Goal: Task Accomplishment & Management: Use online tool/utility

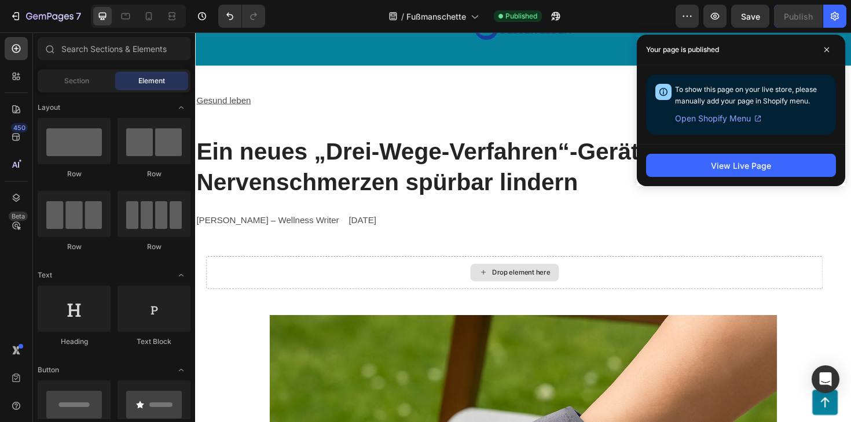
scroll to position [116, 0]
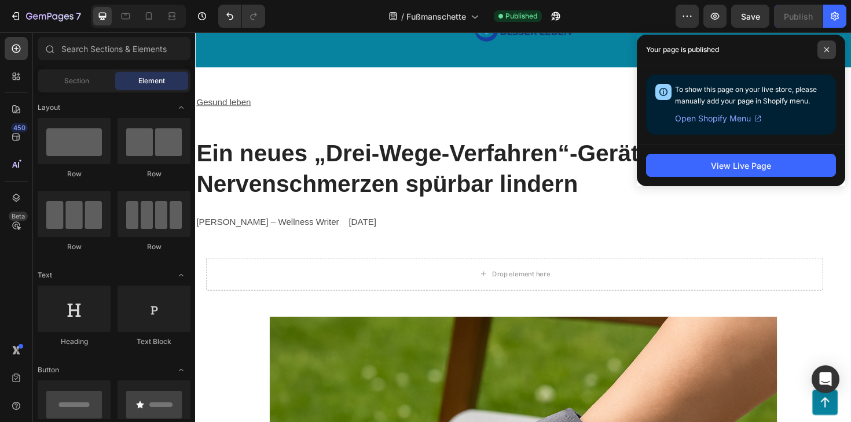
click at [825, 49] on icon at bounding box center [826, 49] width 5 height 5
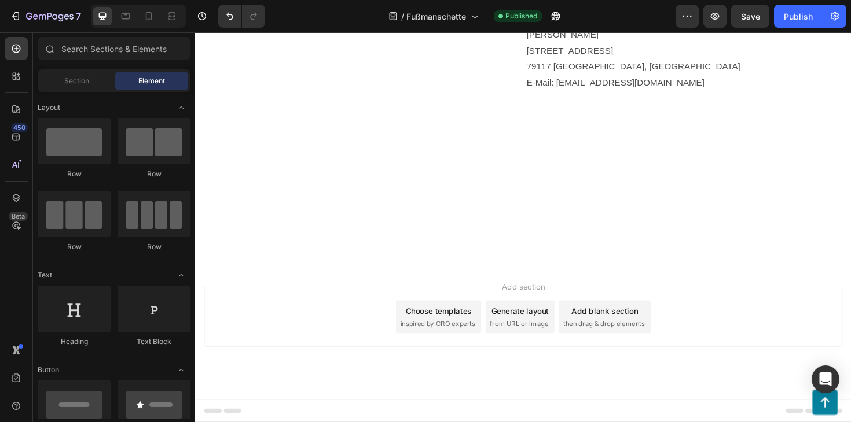
scroll to position [9386, 0]
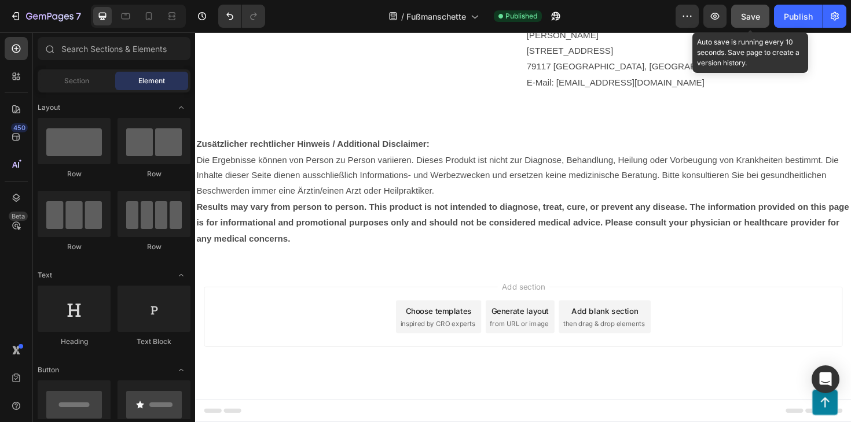
click at [748, 14] on span "Save" at bounding box center [750, 17] width 19 height 10
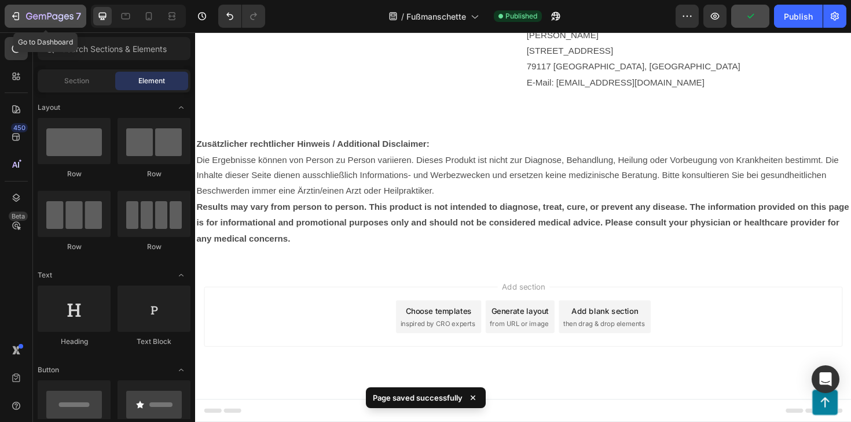
click at [13, 9] on div "7" at bounding box center [45, 16] width 71 height 14
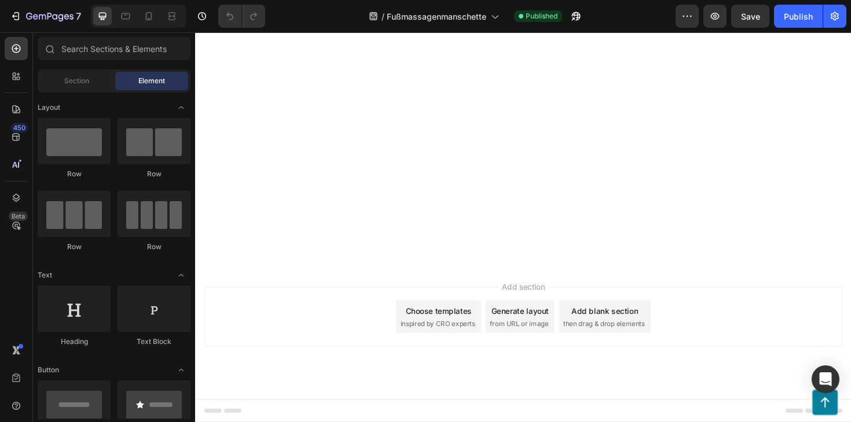
scroll to position [7948, 0]
click at [15, 17] on icon "button" at bounding box center [16, 16] width 12 height 12
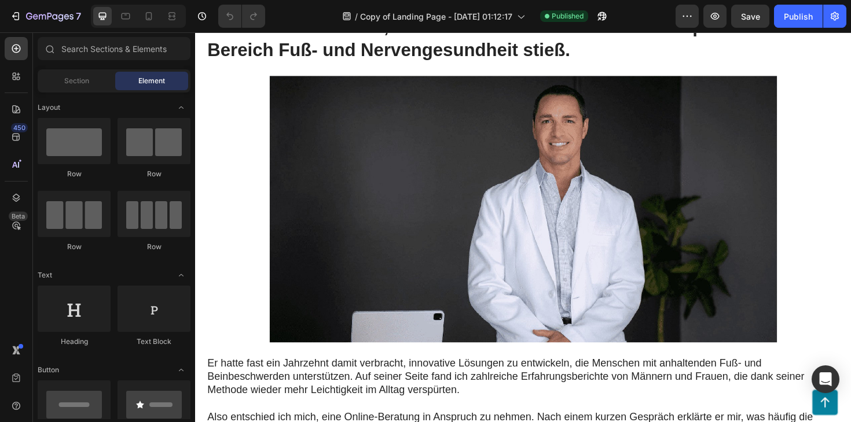
scroll to position [726, 0]
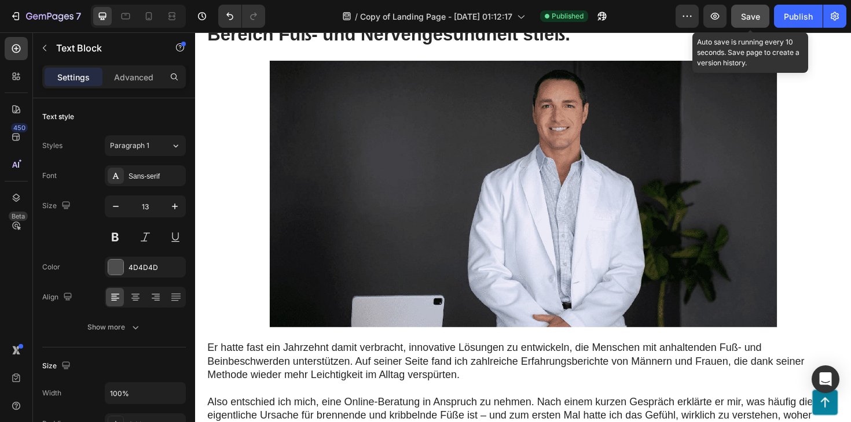
click at [758, 25] on button "Save" at bounding box center [750, 16] width 38 height 23
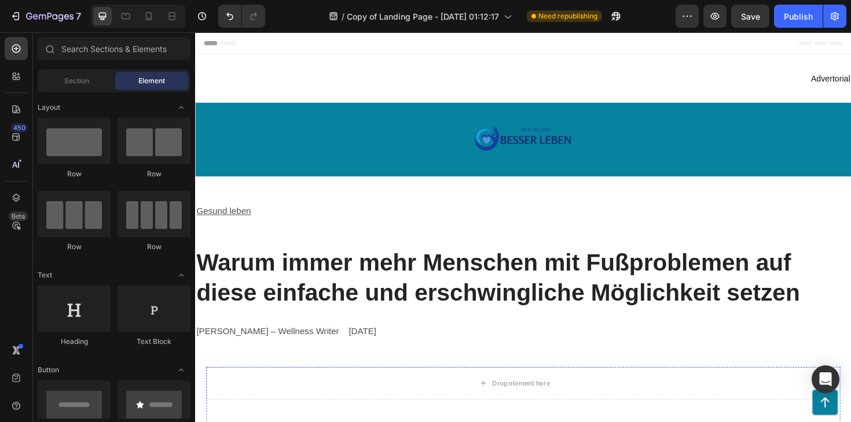
scroll to position [1, 0]
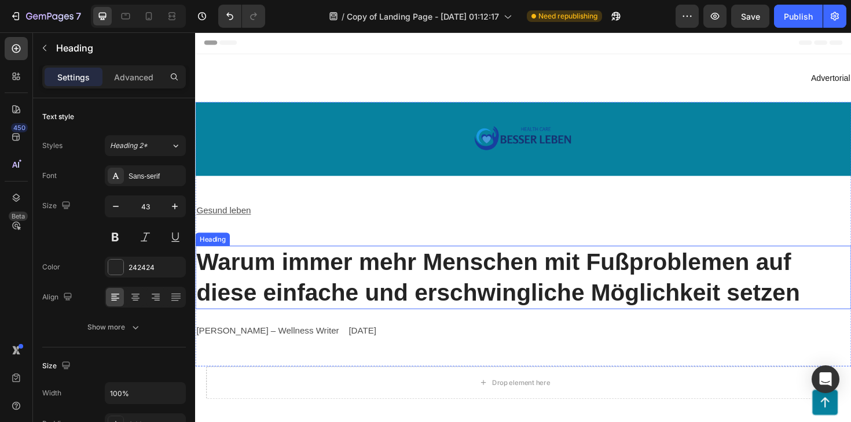
click at [484, 318] on h2 "Warum immer mehr Menschen mit Fußproblemen auf diese einfache und erschwinglich…" at bounding box center [542, 292] width 694 height 67
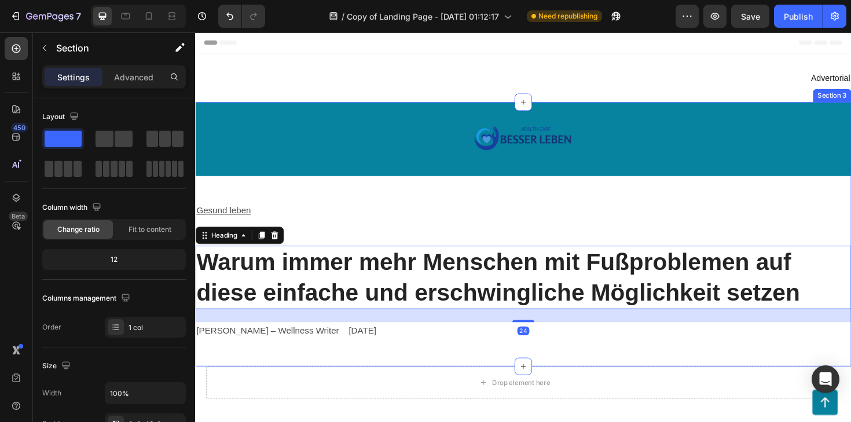
click at [480, 368] on div "Image Row Gesund leben Text Block Warum immer mehr Menschen mit Fußproblemen au…" at bounding box center [542, 246] width 694 height 280
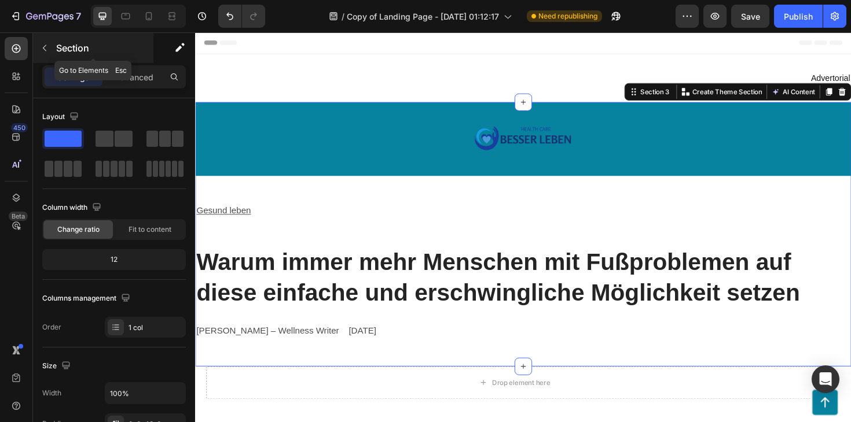
click at [51, 53] on button "button" at bounding box center [44, 48] width 19 height 19
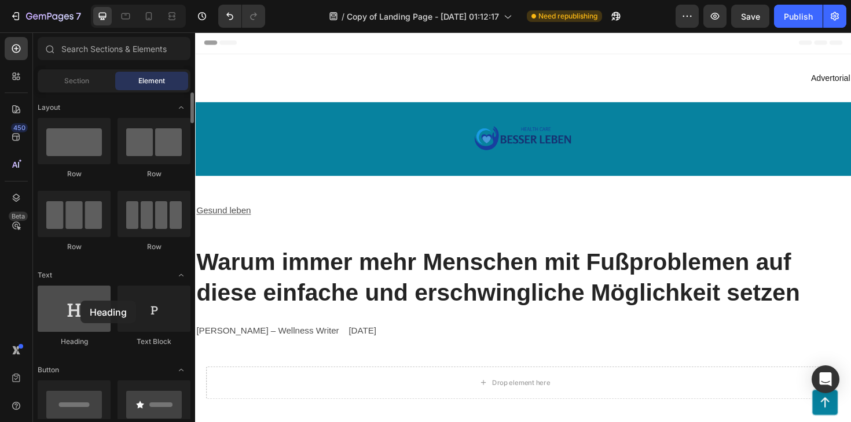
click at [80, 301] on div at bounding box center [74, 309] width 73 height 46
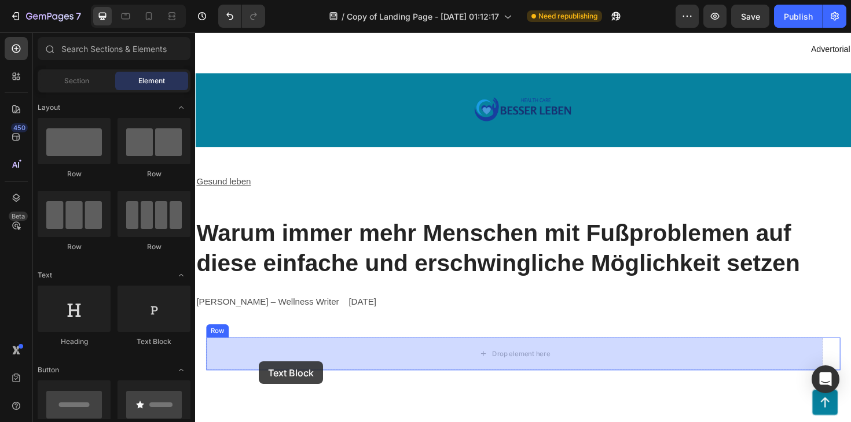
scroll to position [56, 0]
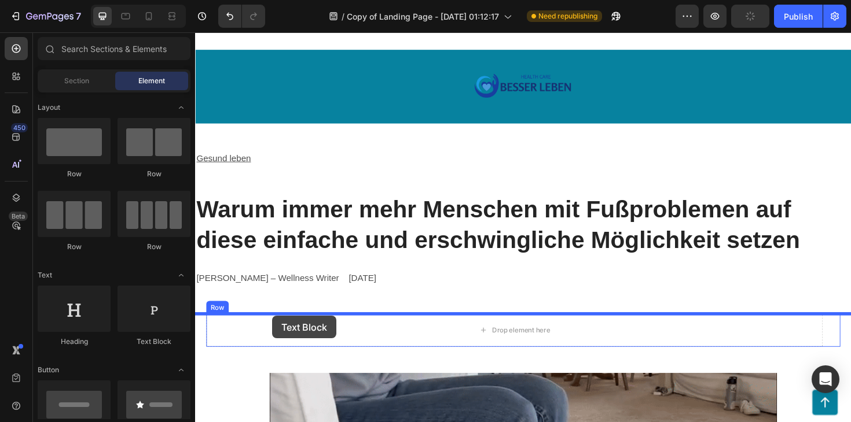
drag, startPoint x: 358, startPoint y: 341, endPoint x: 277, endPoint y: 333, distance: 81.4
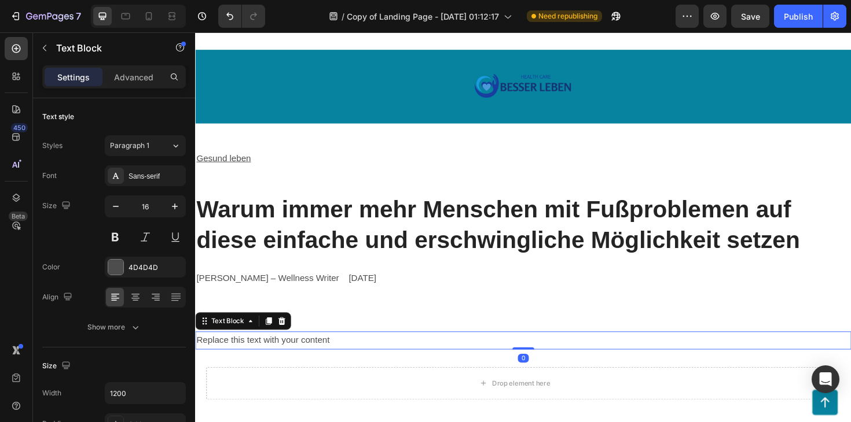
click at [259, 363] on div "Replace this text with your content" at bounding box center [542, 359] width 694 height 19
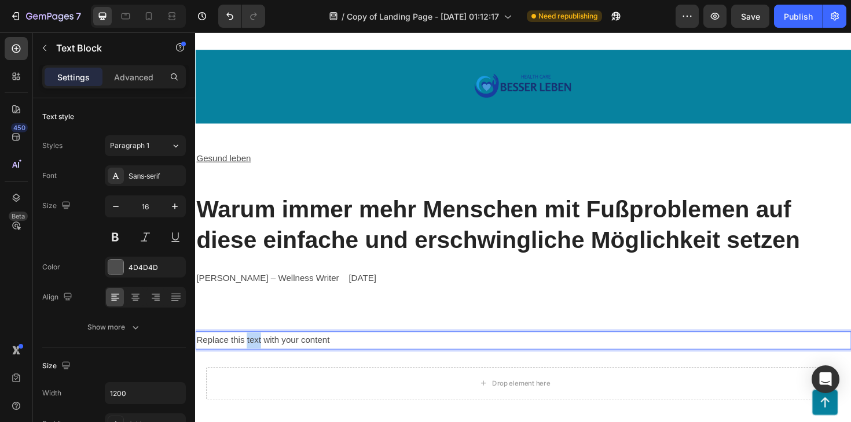
click at [259, 363] on p "Replace this text with your content" at bounding box center [542, 359] width 692 height 17
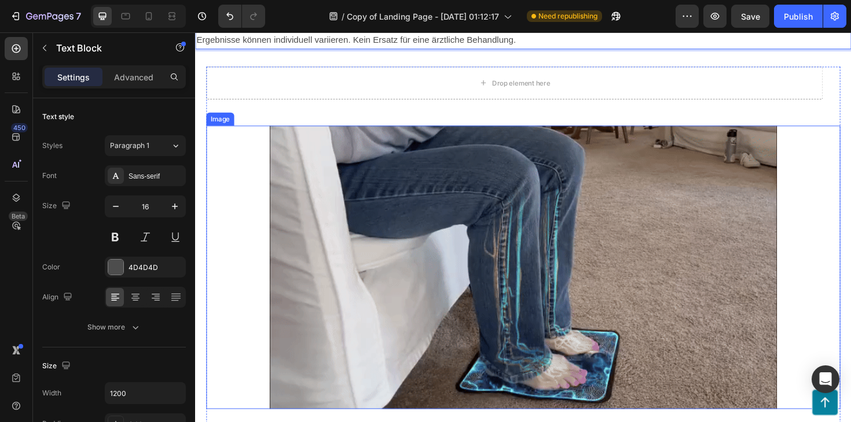
scroll to position [389, 0]
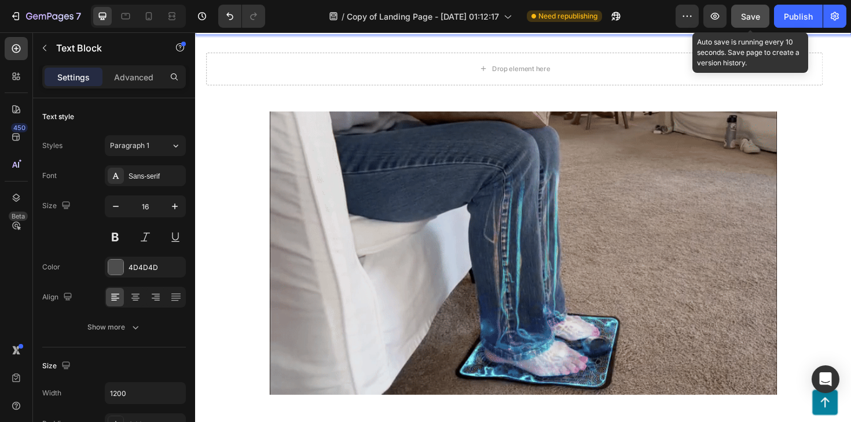
click at [760, 15] on button "Save" at bounding box center [750, 16] width 38 height 23
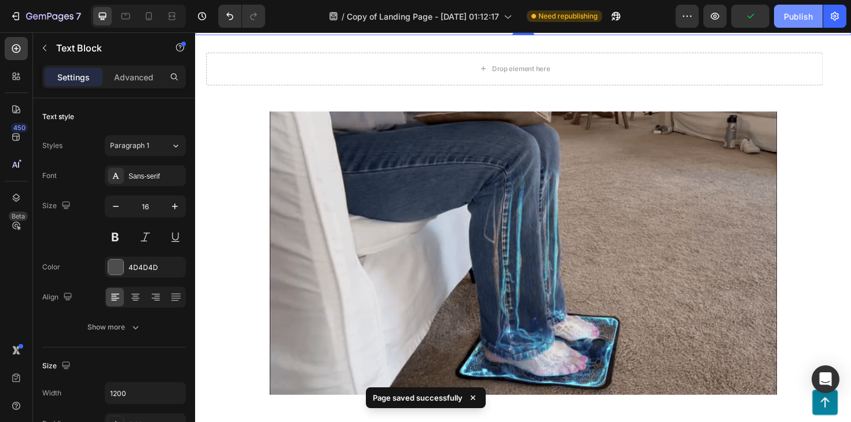
click at [802, 19] on div "Publish" at bounding box center [798, 16] width 29 height 12
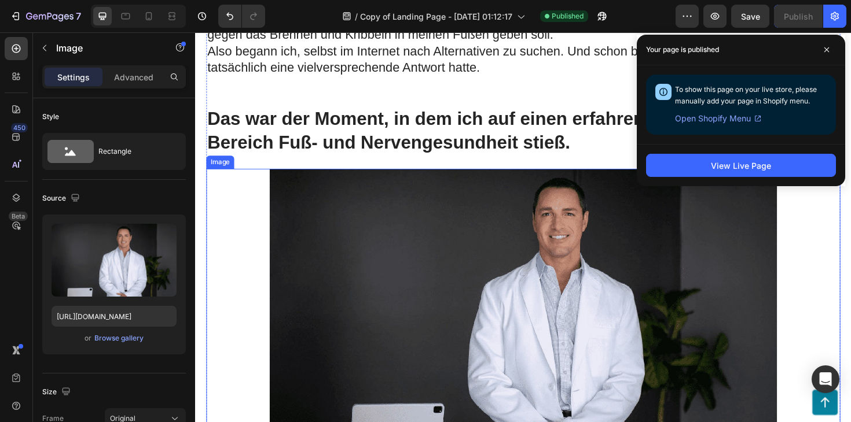
click at [453, 266] on img at bounding box center [542, 318] width 537 height 282
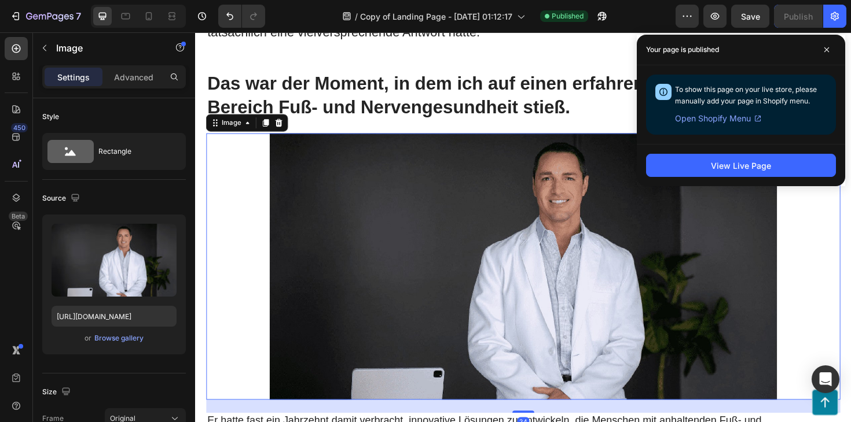
scroll to position [981, 0]
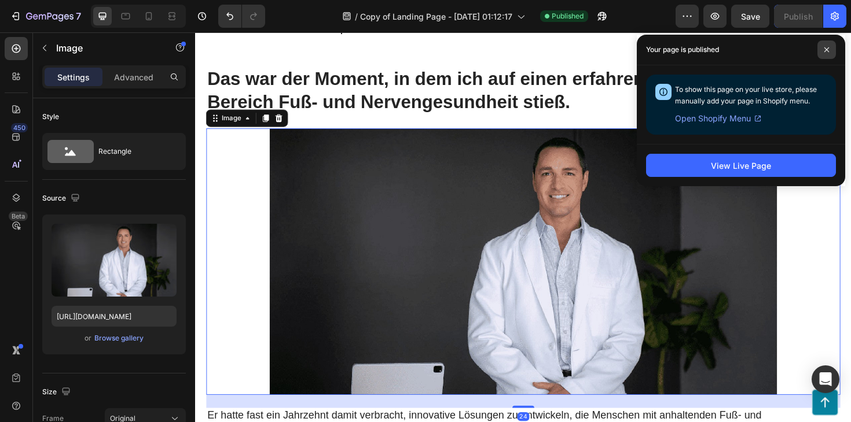
click at [829, 48] on icon at bounding box center [827, 50] width 6 height 6
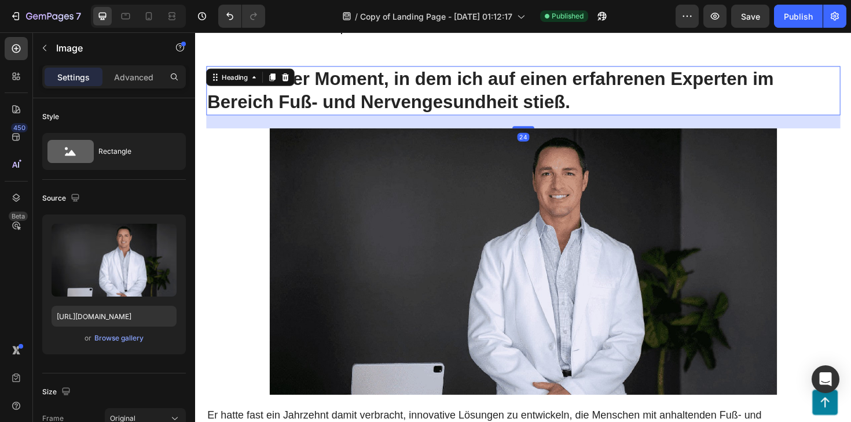
click at [644, 104] on h2 "Das war der Moment, in dem ich auf einen erfahrenen Experten im Bereich Fuß- un…" at bounding box center [542, 94] width 671 height 52
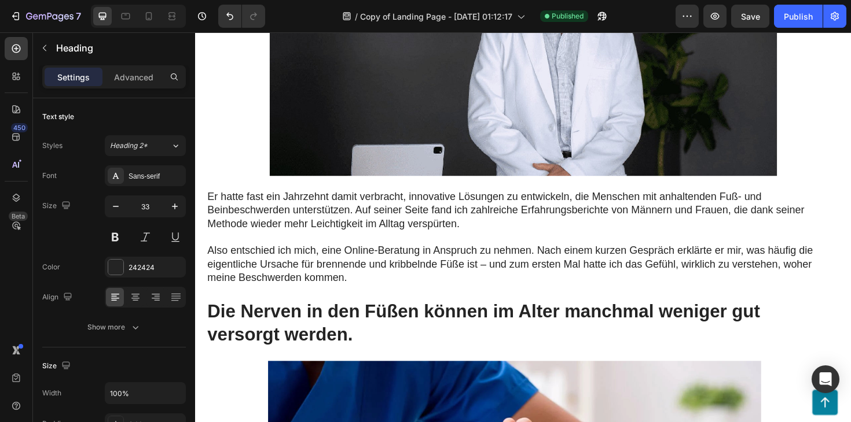
scroll to position [1214, 0]
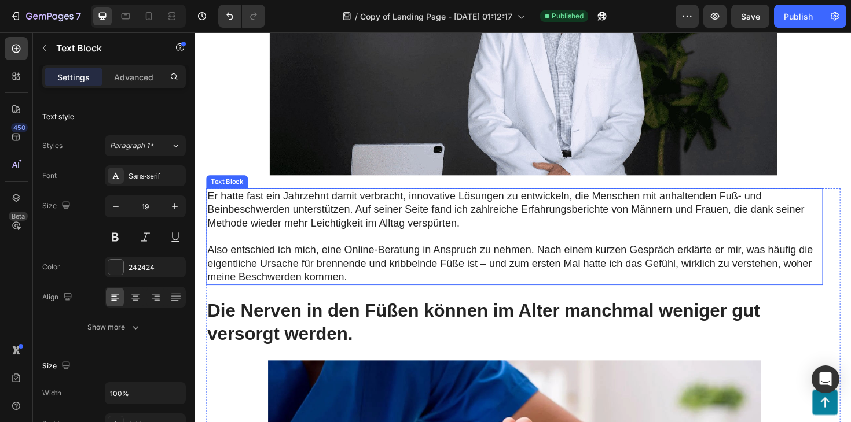
click at [479, 225] on p "Er hatte fast ein Jahrzehnt damit verbracht, innovative Lösungen zu entwickeln,…" at bounding box center [533, 220] width 650 height 43
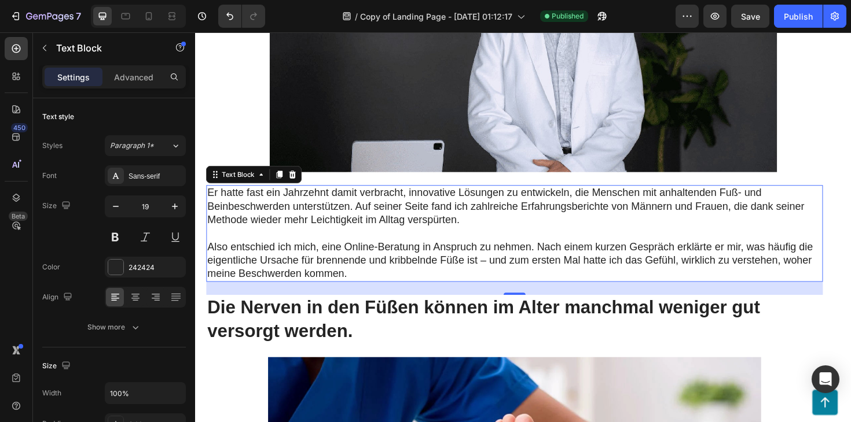
scroll to position [1117, 0]
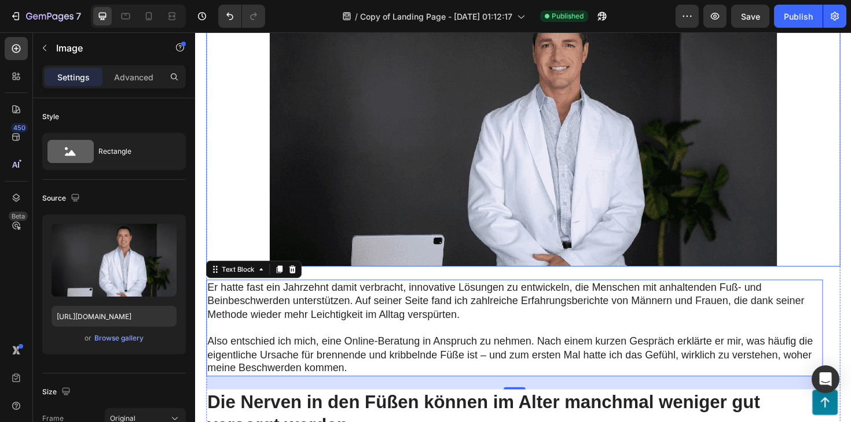
click at [549, 179] on img at bounding box center [542, 139] width 537 height 282
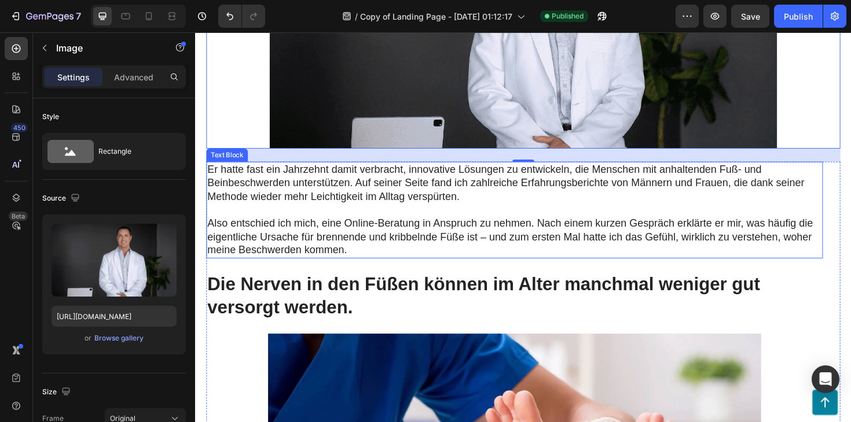
scroll to position [1246, 0]
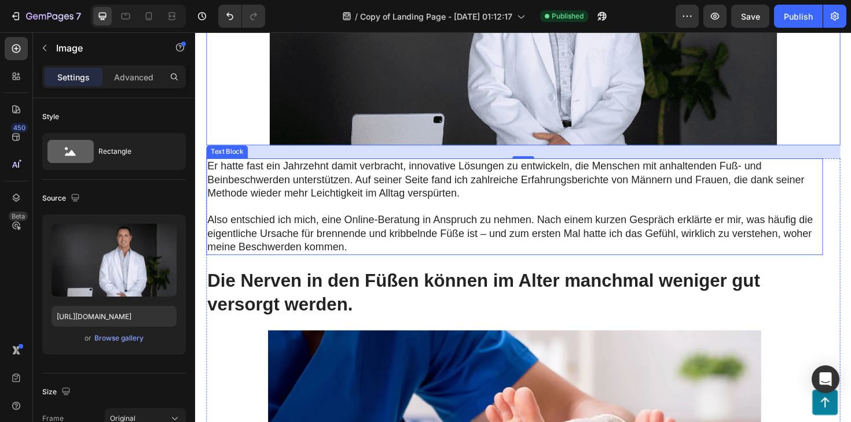
click at [598, 212] on p at bounding box center [533, 217] width 650 height 14
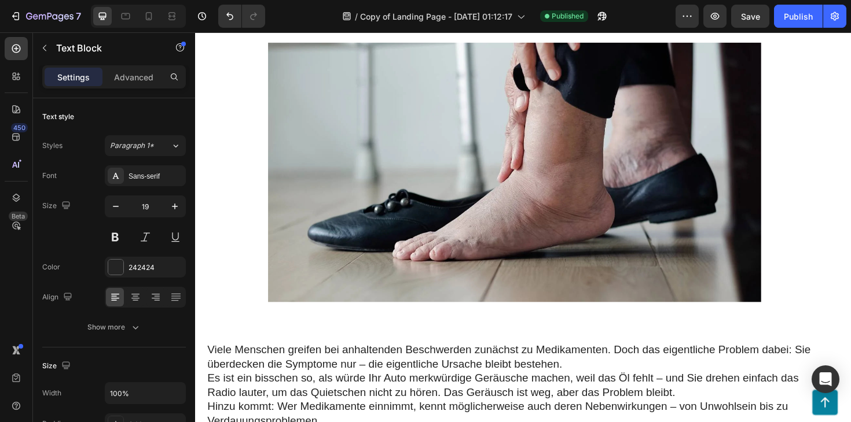
scroll to position [2193, 0]
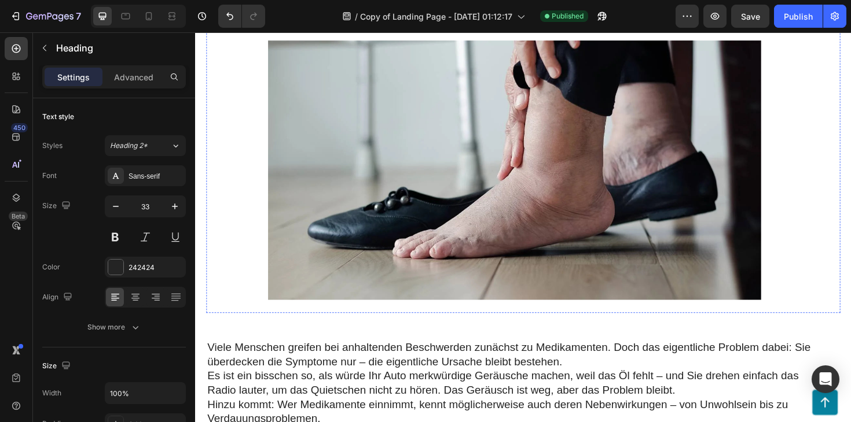
click at [499, 27] on h2 "Schmerzmittel werden oft nur zur Linderung der Symptome eingesetzt – die Ursach…" at bounding box center [533, 1] width 653 height 52
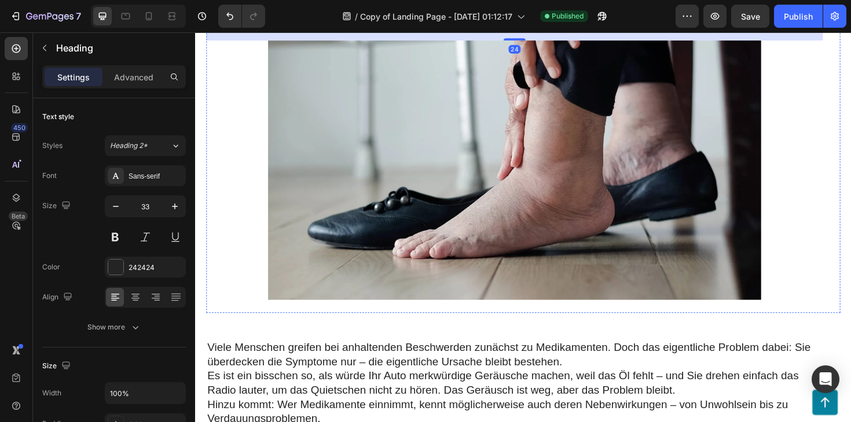
scroll to position [2238, 0]
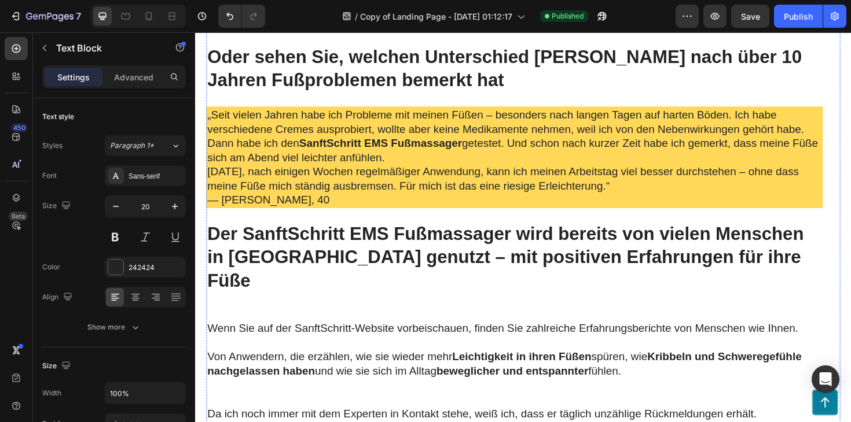
scroll to position [4387, 0]
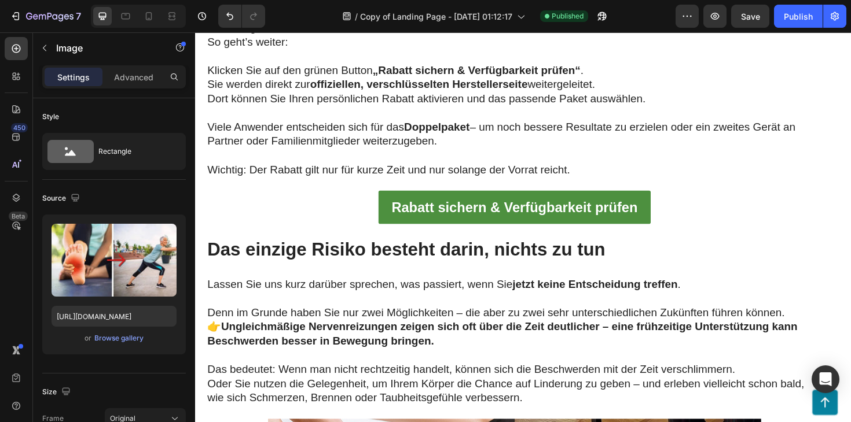
scroll to position [6949, 0]
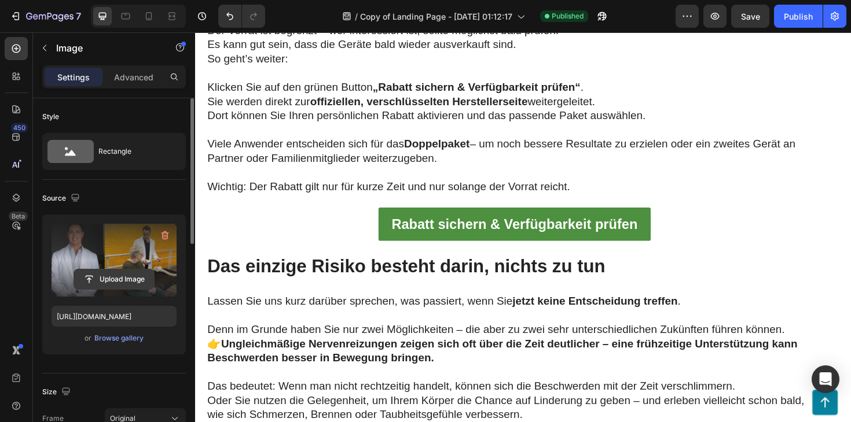
click at [101, 273] on input "file" at bounding box center [114, 280] width 80 height 20
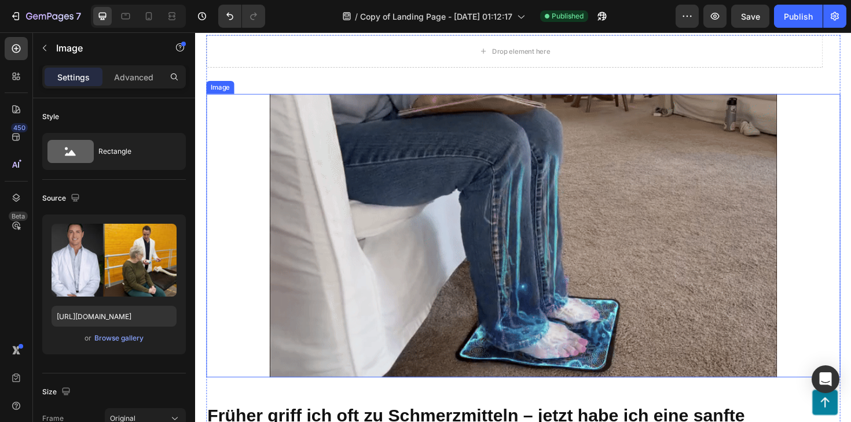
scroll to position [0, 0]
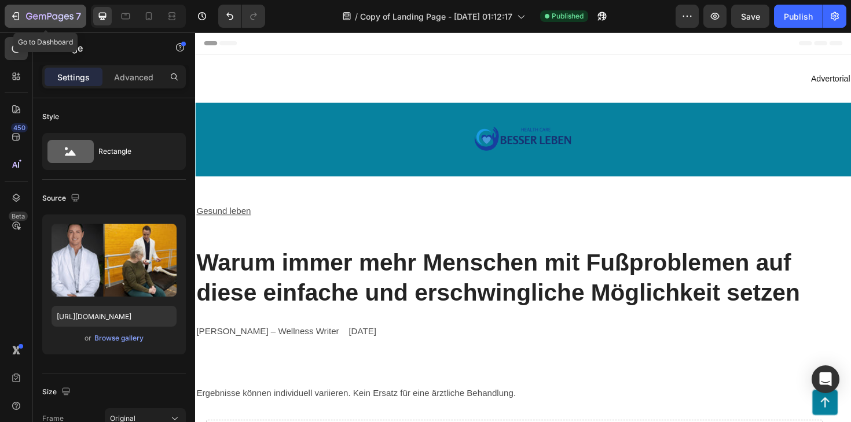
click at [19, 10] on icon "button" at bounding box center [16, 16] width 12 height 12
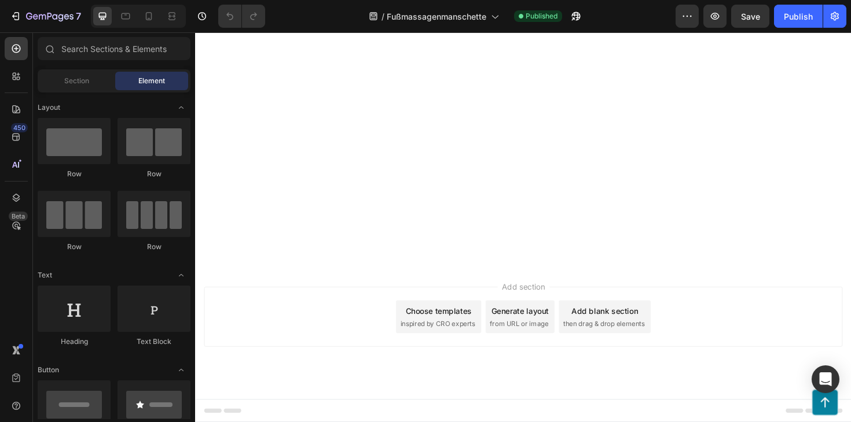
scroll to position [6163, 0]
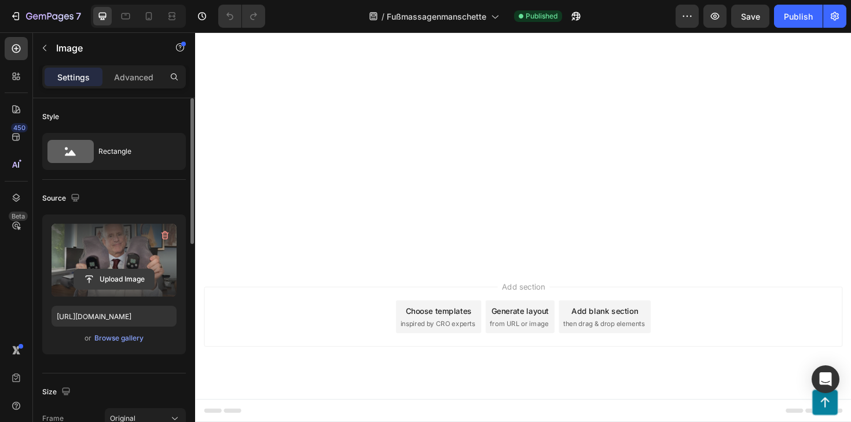
click at [142, 280] on input "file" at bounding box center [114, 280] width 80 height 20
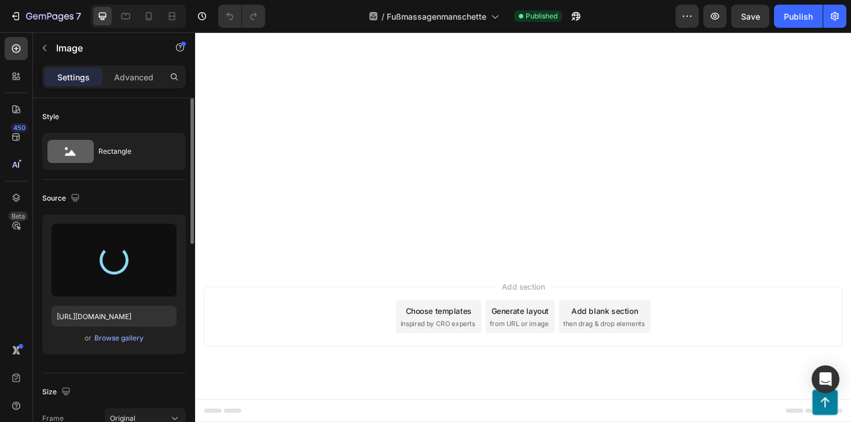
scroll to position [6179, 0]
type input "https://cdn.shopify.com/s/files/1/0710/4436/6535/files/gempages_572944538864190…"
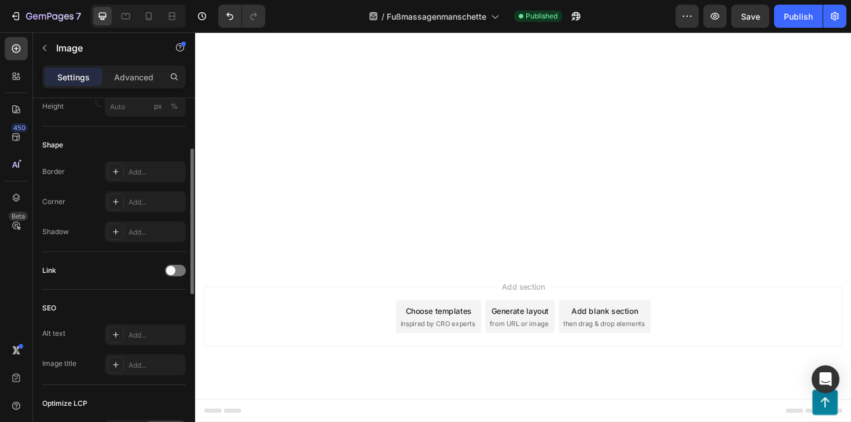
scroll to position [236, 0]
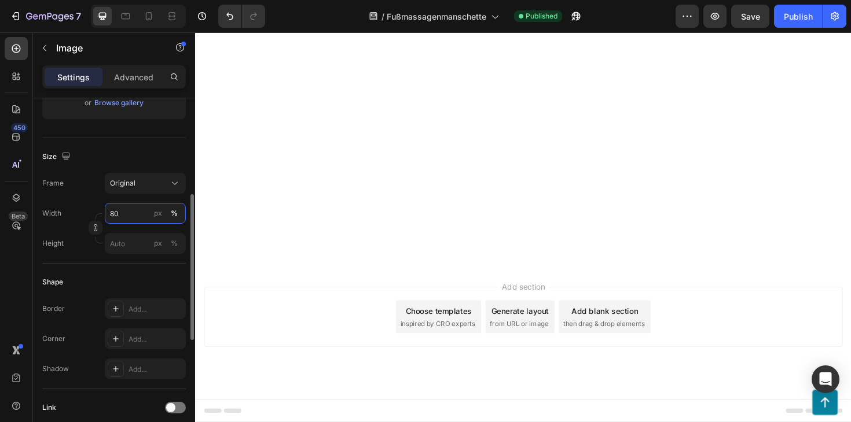
click at [136, 214] on input "80" at bounding box center [145, 213] width 81 height 21
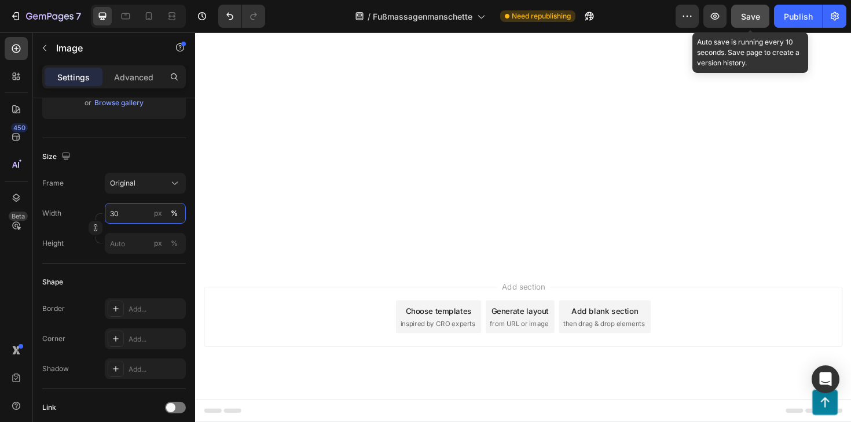
type input "30"
click at [759, 22] on button "Save" at bounding box center [750, 16] width 38 height 23
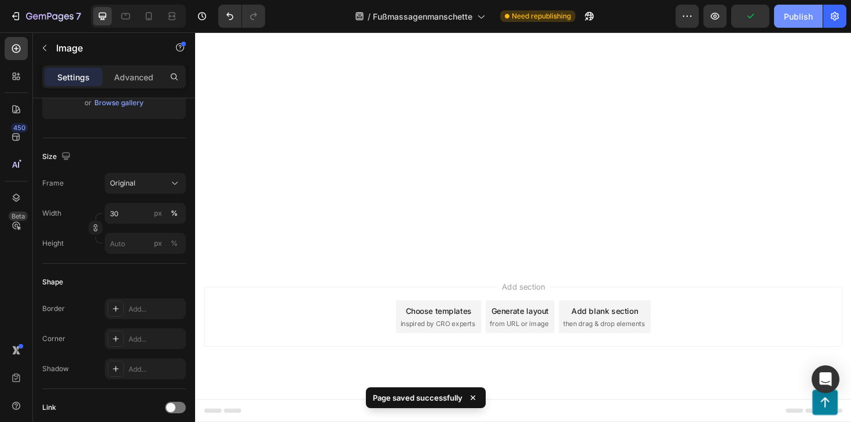
click at [803, 17] on div "Publish" at bounding box center [798, 16] width 29 height 12
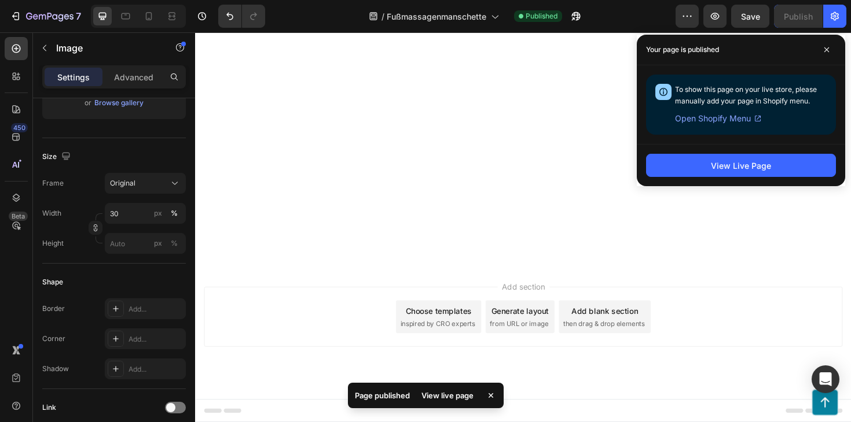
scroll to position [6102, 0]
